Goal: Use online tool/utility: Utilize a website feature to perform a specific function

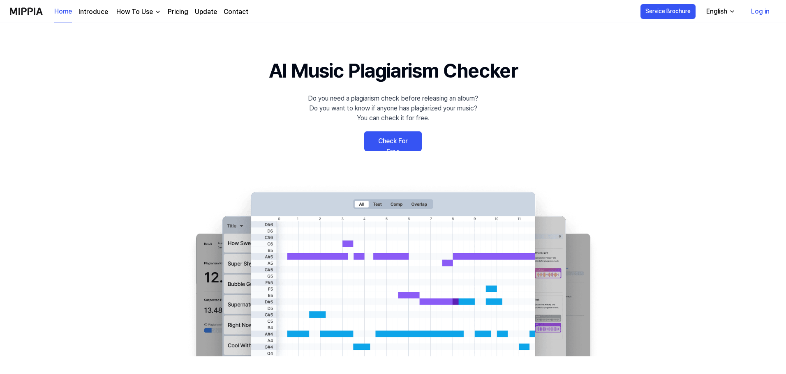
click at [118, 109] on 배너 "AI Music Plagiarism Checker Do you need a plagiarism check before releasing an …" at bounding box center [393, 206] width 592 height 301
click at [760, 12] on link "Log in" at bounding box center [760, 11] width 32 height 23
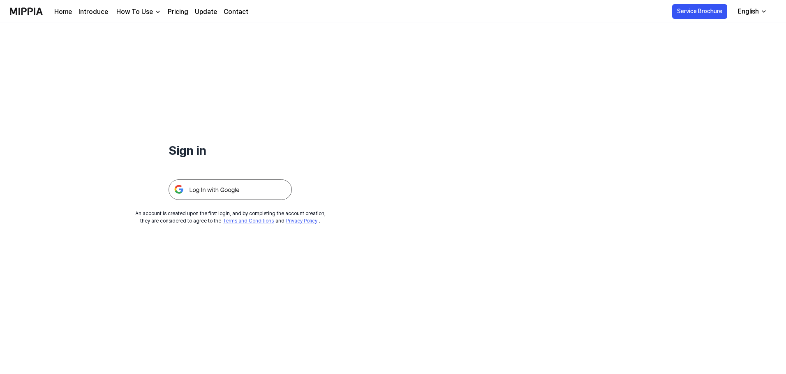
click at [242, 189] on img at bounding box center [230, 190] width 123 height 21
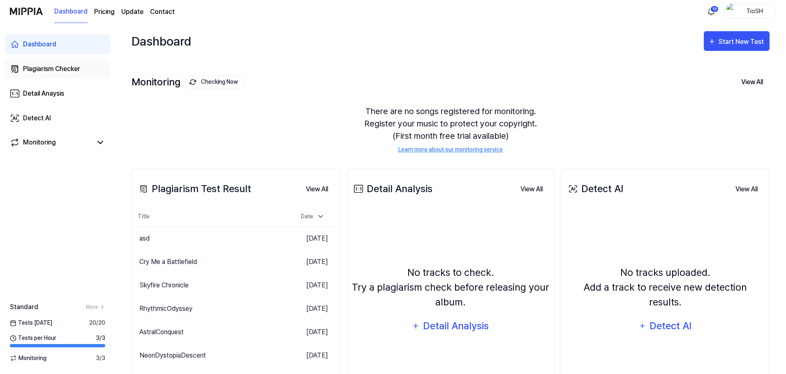
click at [72, 69] on div "Plagiarism Checker" at bounding box center [51, 69] width 57 height 10
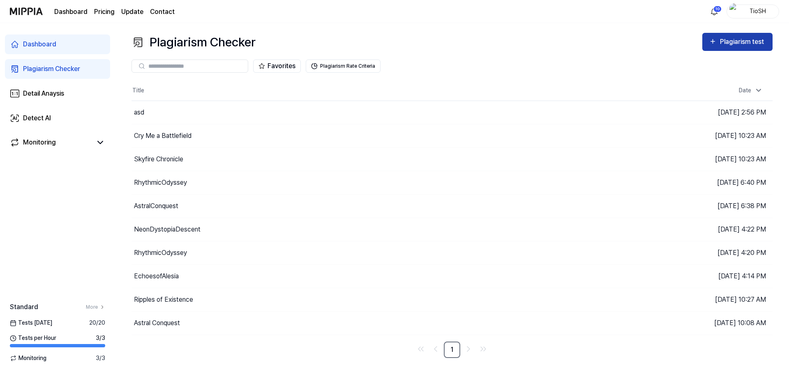
click at [724, 47] on div "Plagiarism test" at bounding box center [743, 42] width 46 height 11
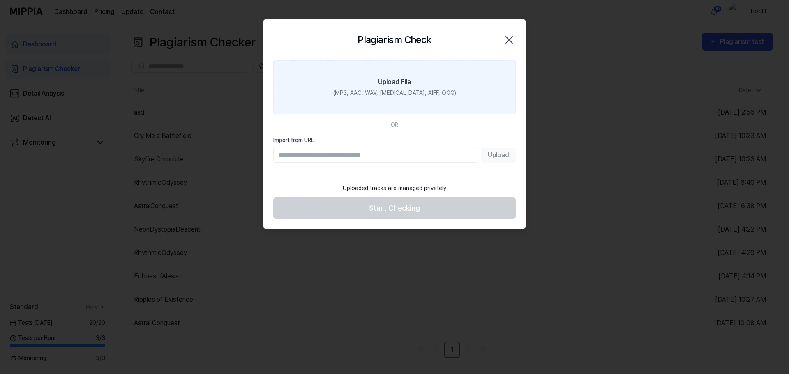
click at [395, 81] on div "Upload File" at bounding box center [394, 82] width 33 height 10
click at [0, 0] on input "Upload File (MP3, AAC, WAV, [MEDICAL_DATA], AIFF, OGG)" at bounding box center [0, 0] width 0 height 0
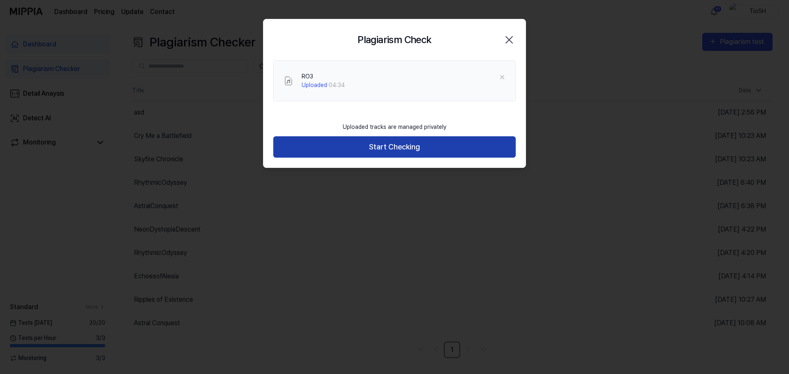
click at [374, 153] on button "Start Checking" at bounding box center [394, 147] width 243 height 22
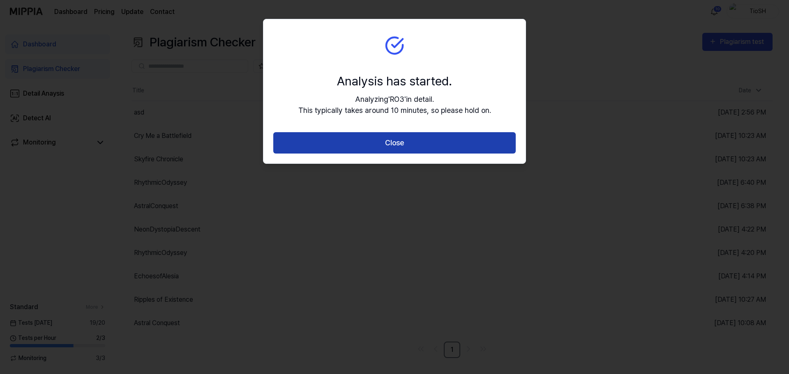
click at [374, 146] on button "Close" at bounding box center [394, 143] width 243 height 22
